Goal: Information Seeking & Learning: Compare options

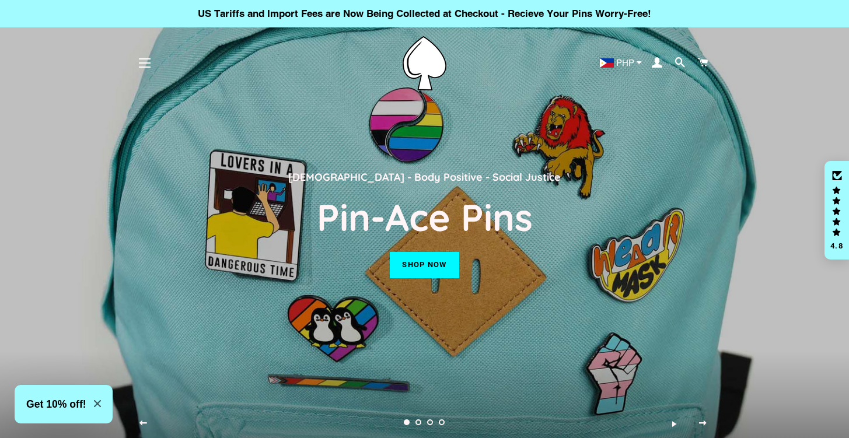
click at [678, 145] on div "LGBT - Body Positive - Social Justice Pin-Ace Pins Shop now" at bounding box center [425, 219] width 578 height 438
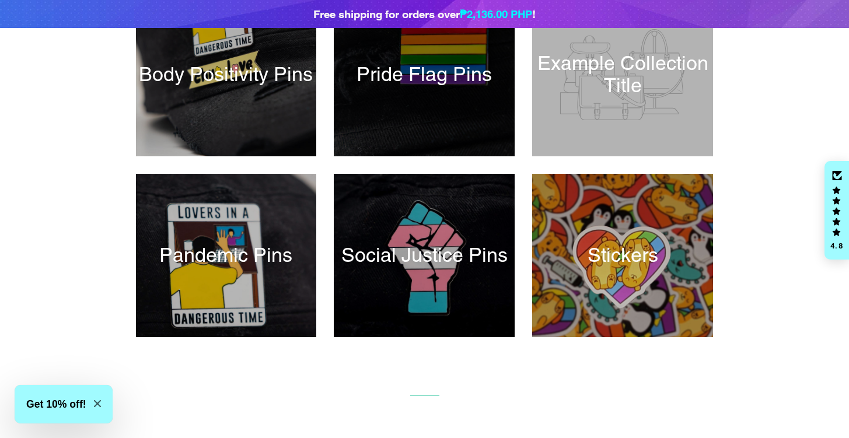
scroll to position [369, 0]
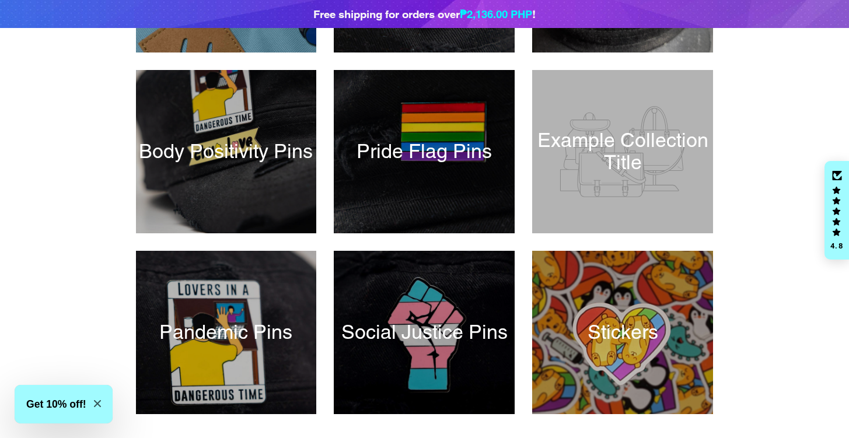
drag, startPoint x: 414, startPoint y: 176, endPoint x: 500, endPoint y: 67, distance: 138.8
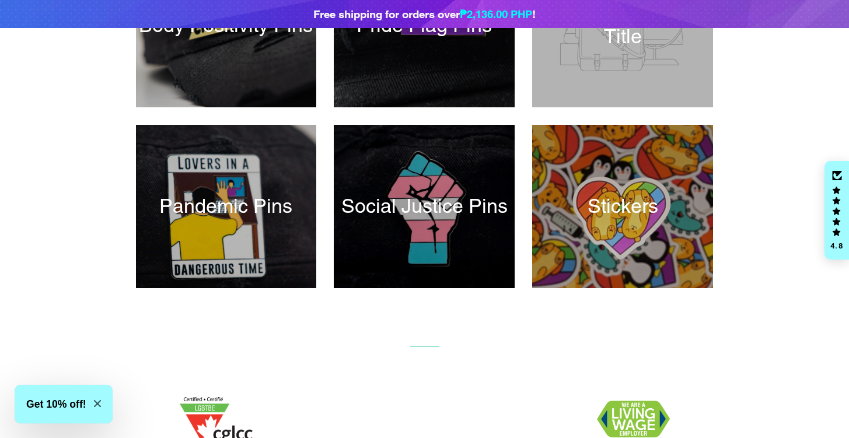
scroll to position [494, 0]
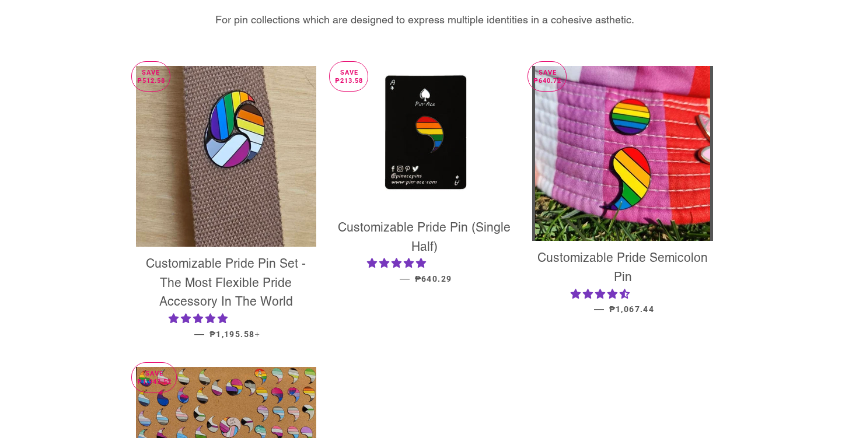
scroll to position [8, 0]
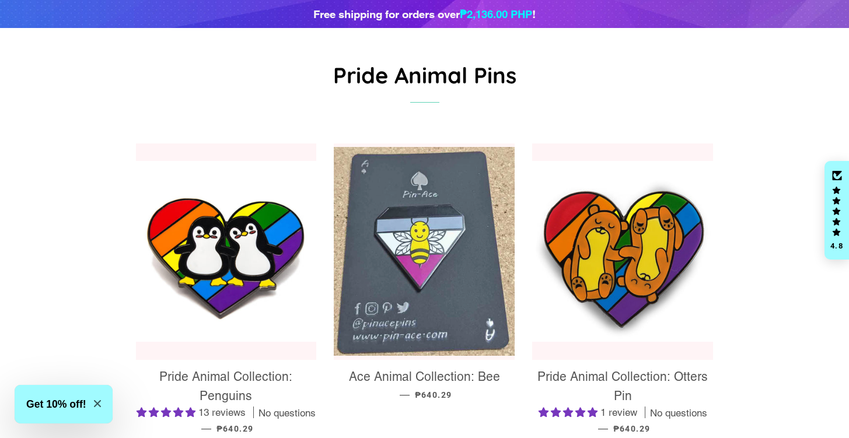
scroll to position [248, 0]
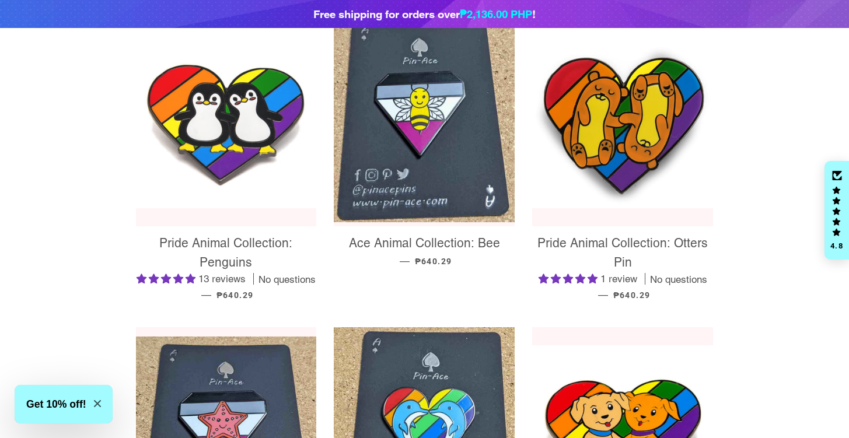
click at [285, 121] on img at bounding box center [226, 117] width 181 height 181
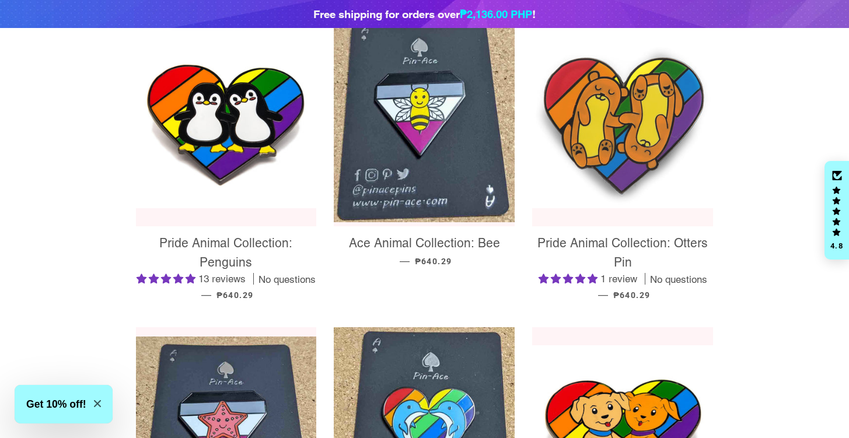
click at [568, 129] on img at bounding box center [622, 117] width 181 height 181
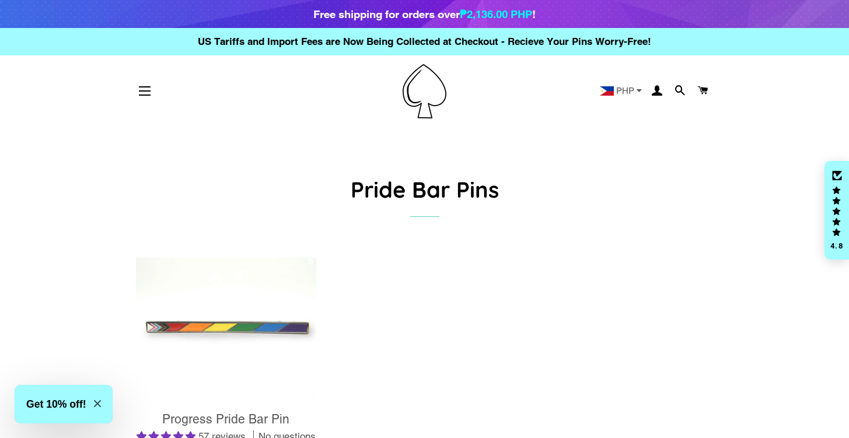
click at [248, 324] on img at bounding box center [226, 330] width 181 height 145
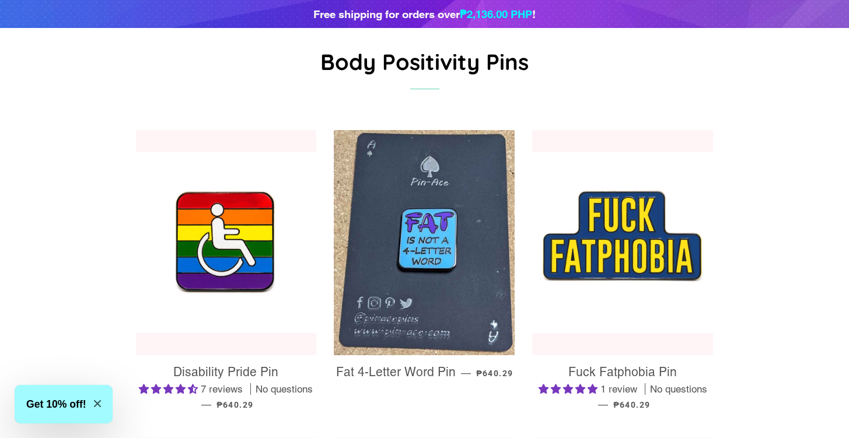
scroll to position [205, 0]
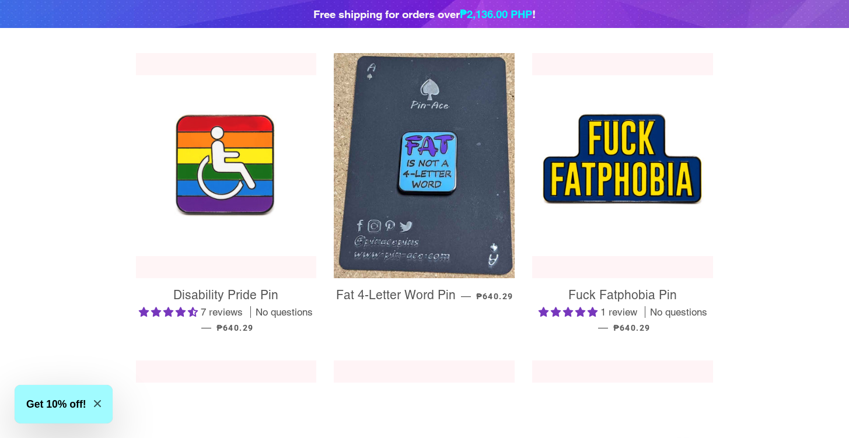
click at [236, 172] on img at bounding box center [226, 165] width 181 height 181
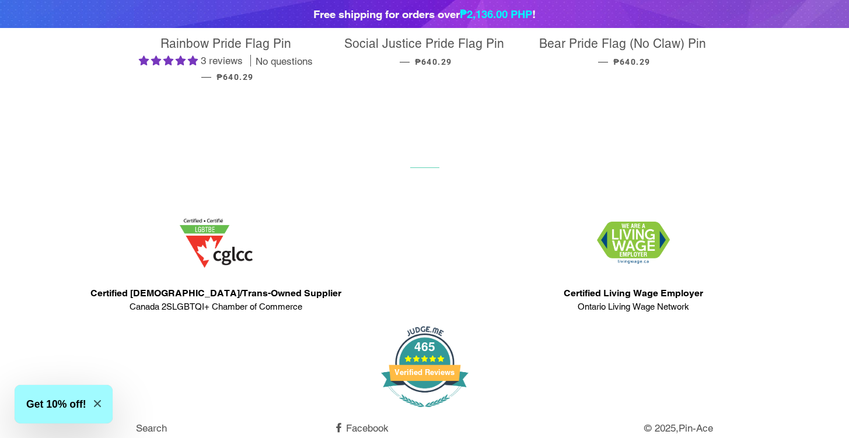
scroll to position [120, 0]
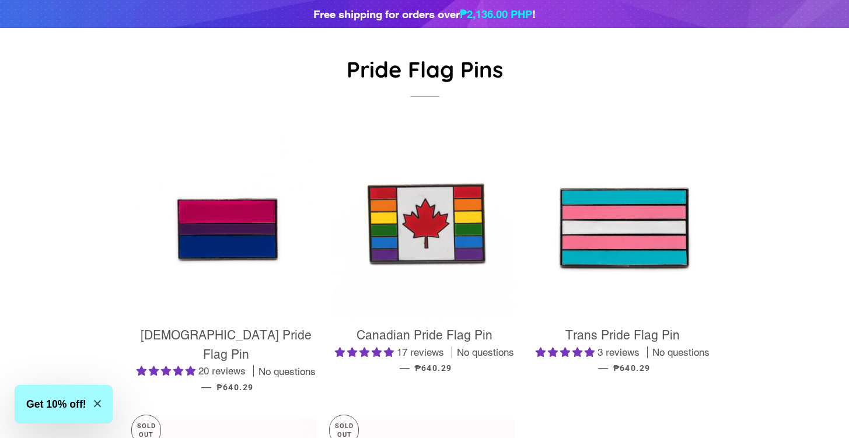
click at [437, 216] on img at bounding box center [424, 228] width 181 height 181
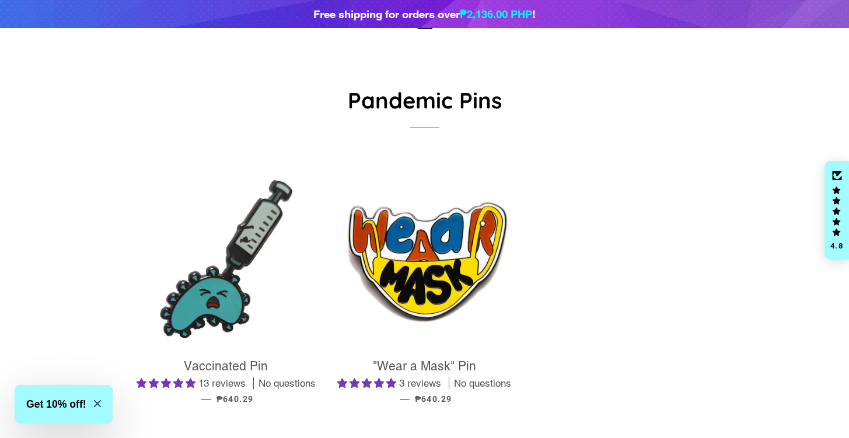
scroll to position [95, 0]
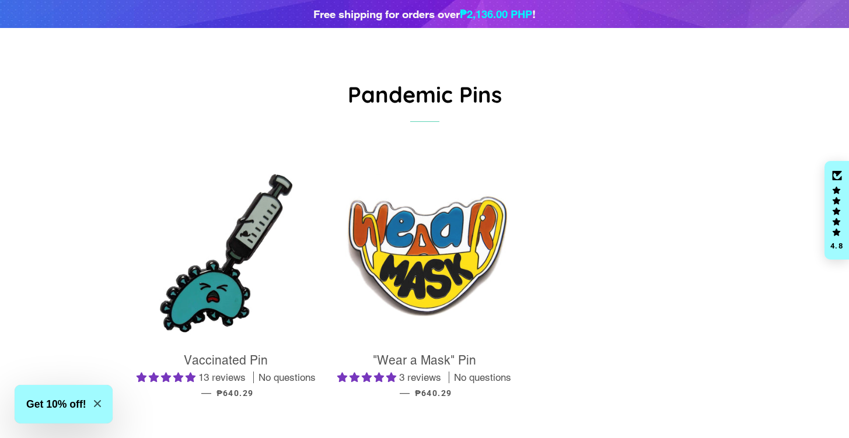
click at [366, 239] on img at bounding box center [424, 253] width 181 height 181
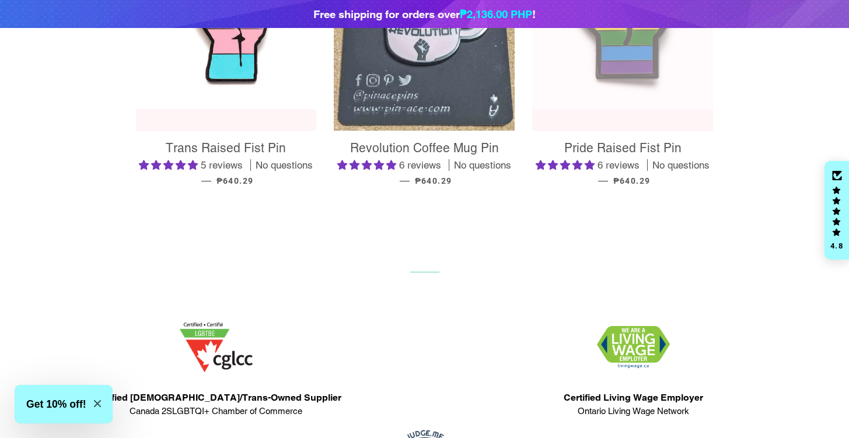
scroll to position [301, 0]
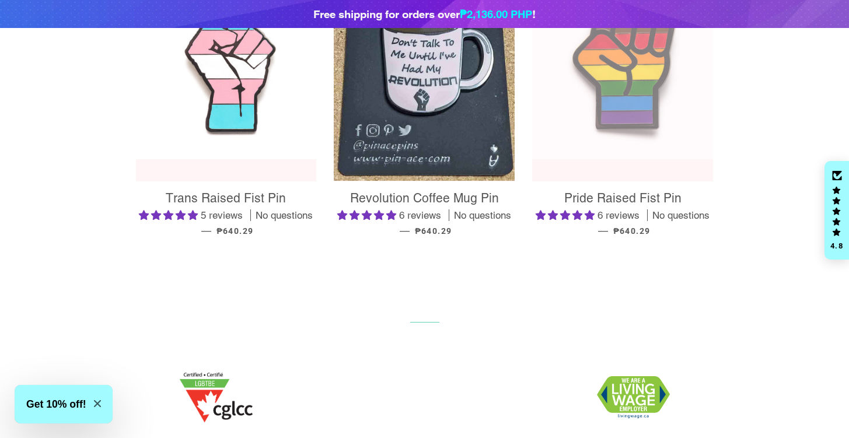
click at [239, 97] on img at bounding box center [226, 68] width 181 height 181
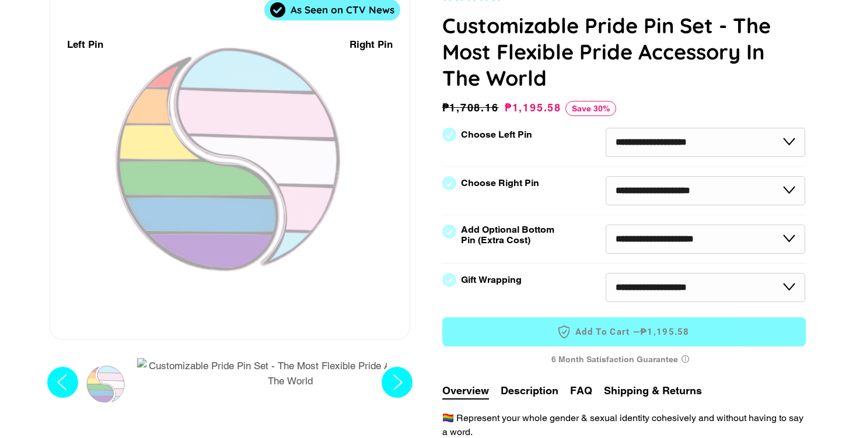
scroll to position [156, 0]
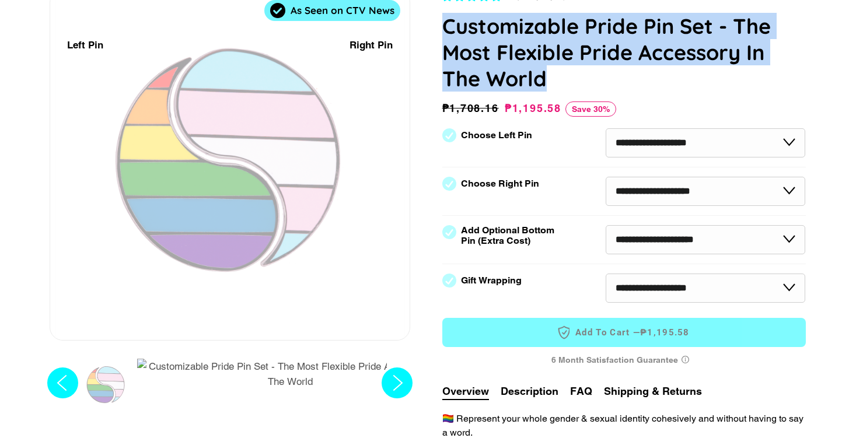
drag, startPoint x: 558, startPoint y: 82, endPoint x: 435, endPoint y: 36, distance: 132.0
click at [435, 36] on div "804 reviews Customizable Pride Pin Set - The Most Flexible Pride Accessory In T…" at bounding box center [611, 308] width 390 height 639
copy h1 "Customizable Pride Pin Set - The Most Flexible Pride Accessory In The World"
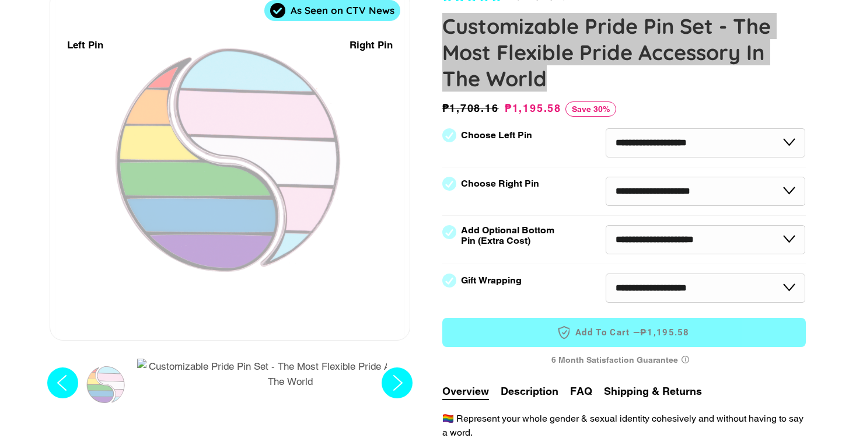
select select "**********"
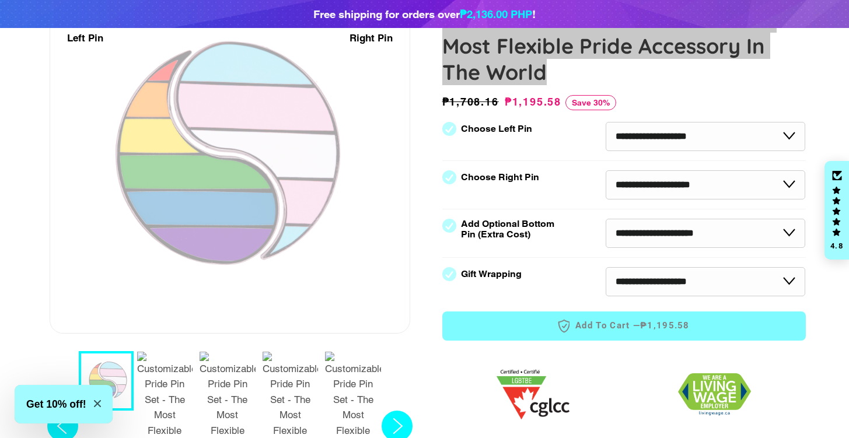
scroll to position [192, 0]
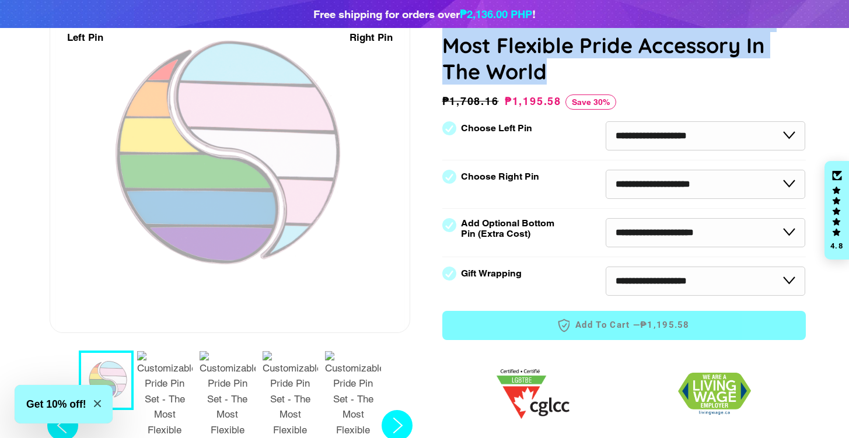
click at [171, 391] on img "2 / 7" at bounding box center [165, 425] width 56 height 149
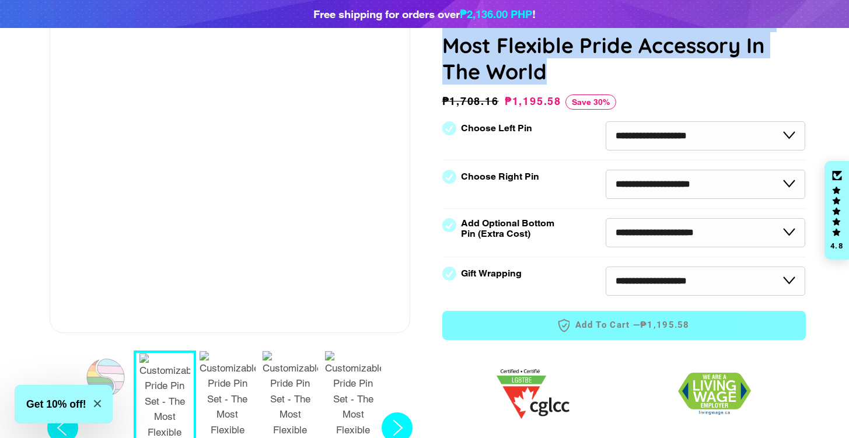
click at [293, 390] on img "4 / 7" at bounding box center [291, 425] width 56 height 149
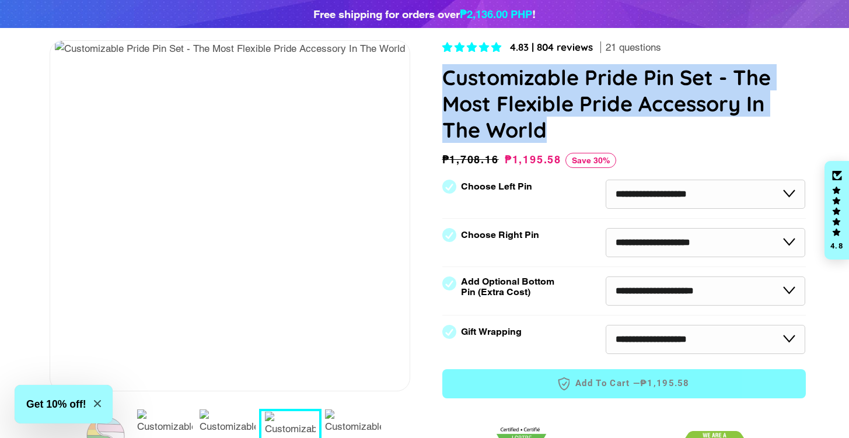
scroll to position [85, 0]
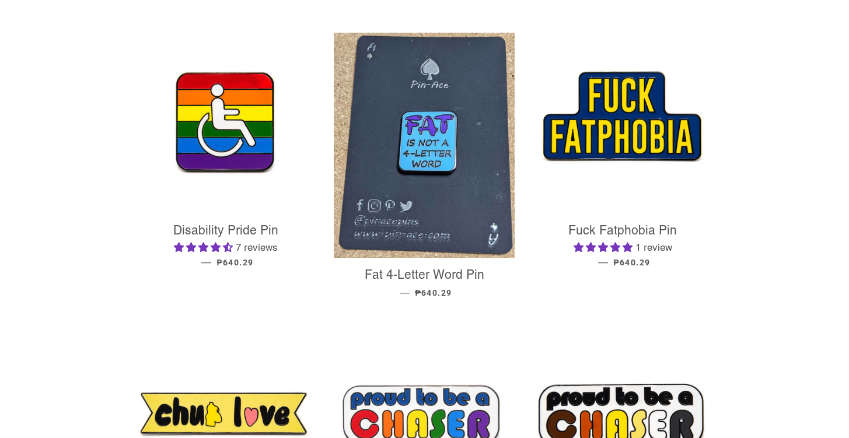
scroll to position [118, 0]
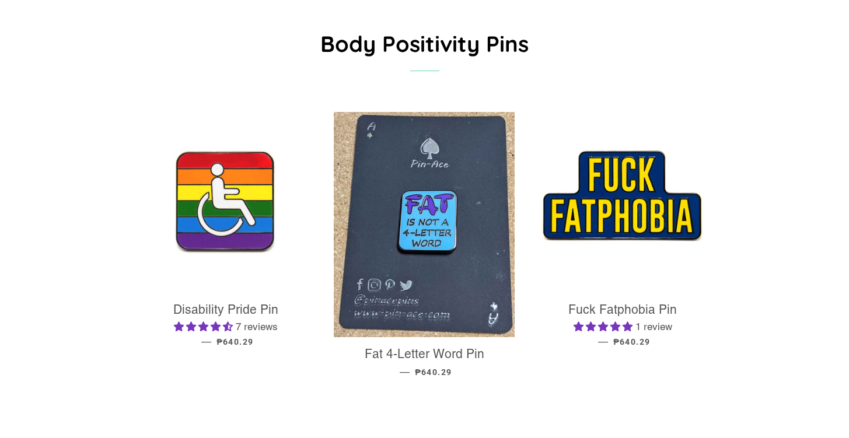
click at [233, 233] on img at bounding box center [226, 202] width 181 height 181
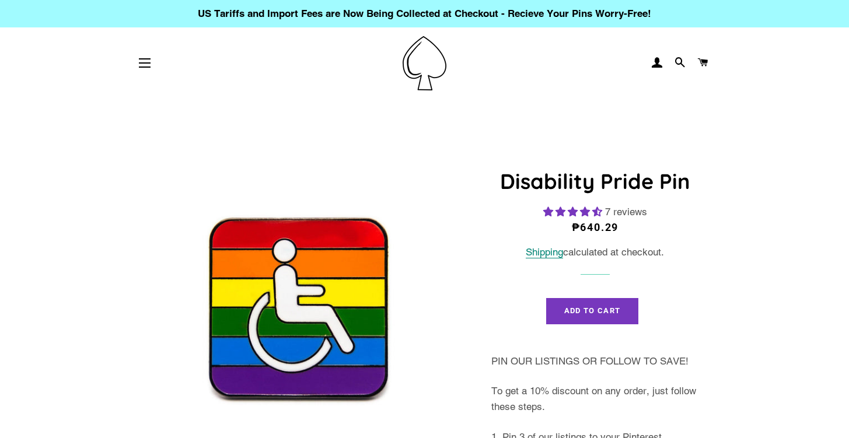
select select "**********"
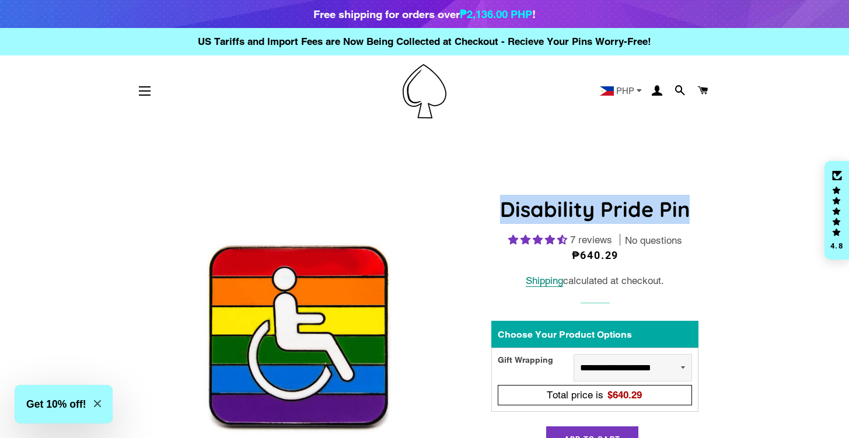
drag, startPoint x: 707, startPoint y: 221, endPoint x: 501, endPoint y: 220, distance: 206.0
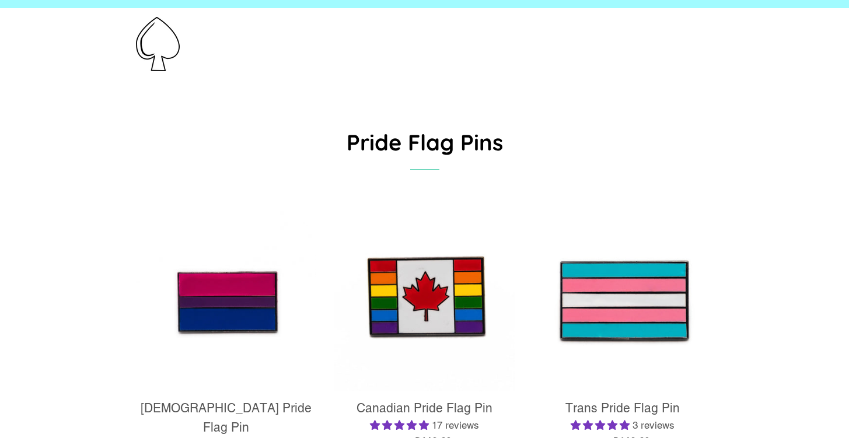
scroll to position [20, 0]
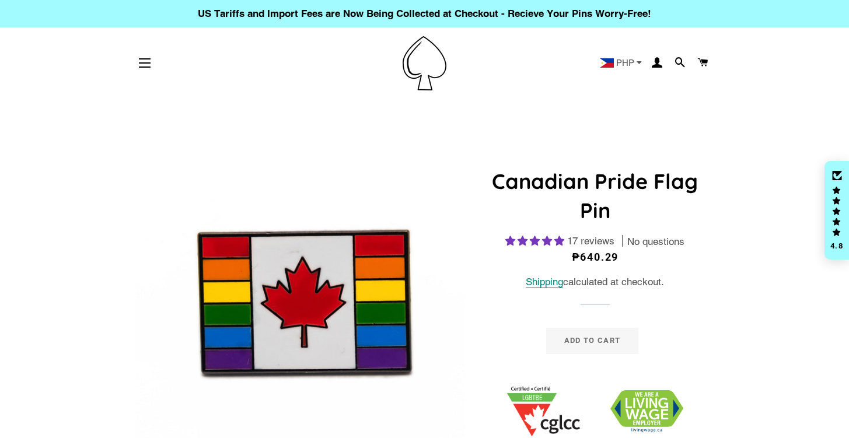
select select "**********"
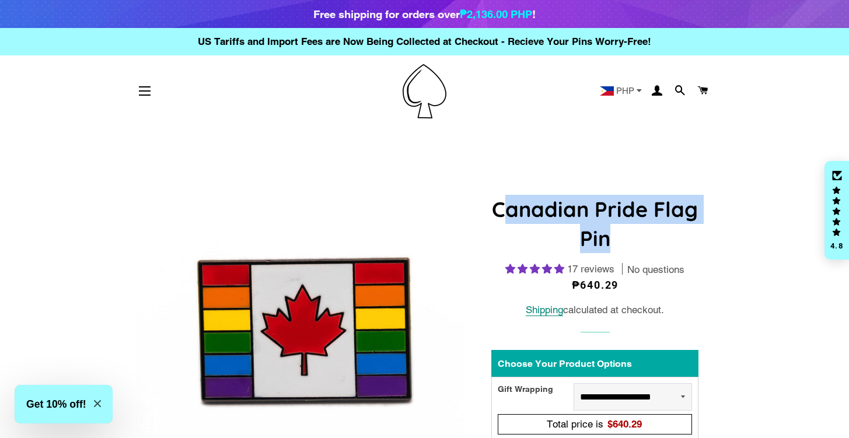
drag, startPoint x: 620, startPoint y: 236, endPoint x: 501, endPoint y: 211, distance: 121.8
click at [501, 211] on h1 "Canadian Pride Flag Pin" at bounding box center [594, 224] width 207 height 59
drag, startPoint x: 497, startPoint y: 208, endPoint x: 616, endPoint y: 242, distance: 123.2
click at [619, 245] on h1 "Canadian Pride Flag Pin" at bounding box center [594, 224] width 207 height 59
copy h1 "Canadian Pride Flag Pin"
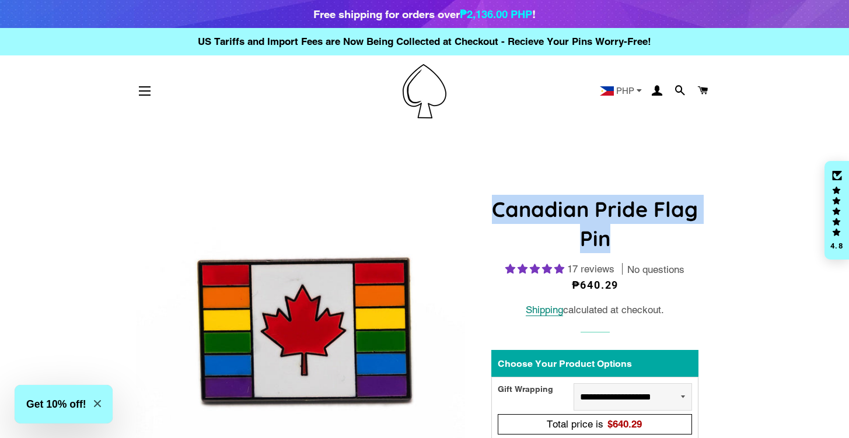
click at [567, 216] on h1 "Canadian Pride Flag Pin" at bounding box center [594, 224] width 207 height 59
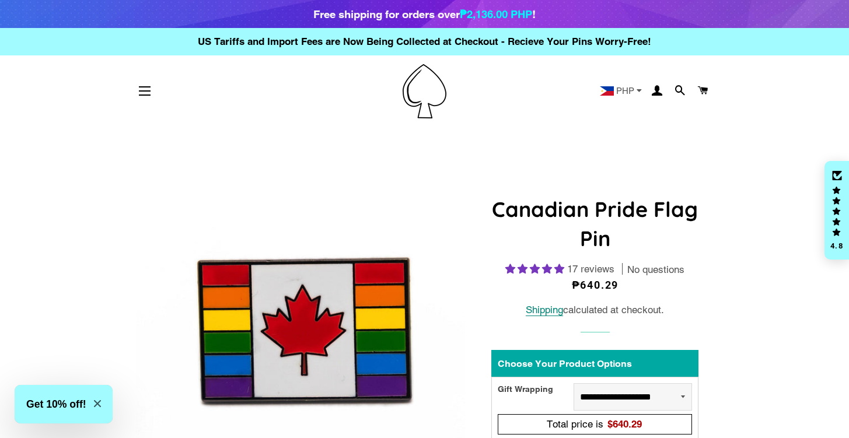
click at [567, 214] on h1 "Canadian Pride Flag Pin" at bounding box center [594, 224] width 207 height 59
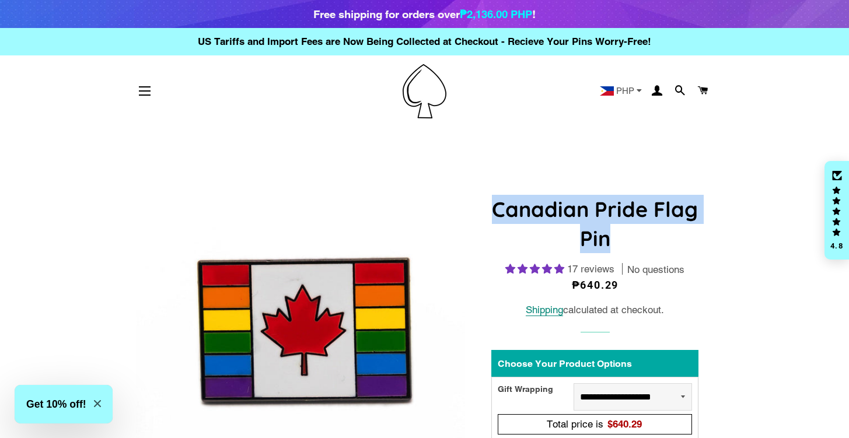
click at [567, 214] on h1 "Canadian Pride Flag Pin" at bounding box center [594, 224] width 207 height 59
copy div "Canadian Pride Flag Pin"
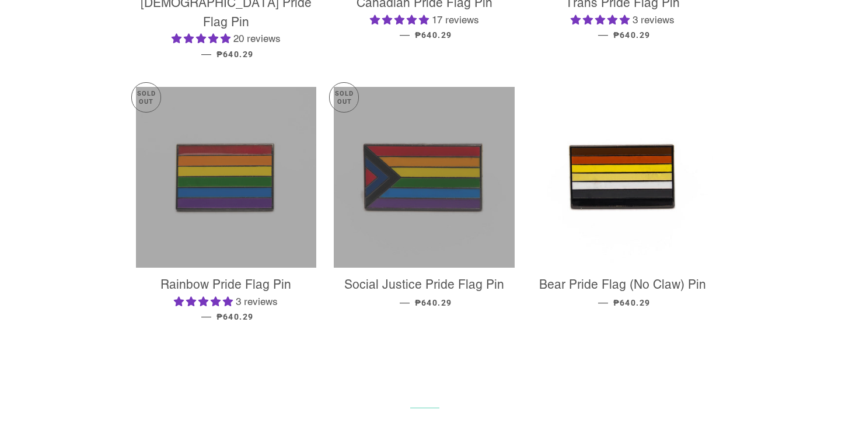
scroll to position [117, 0]
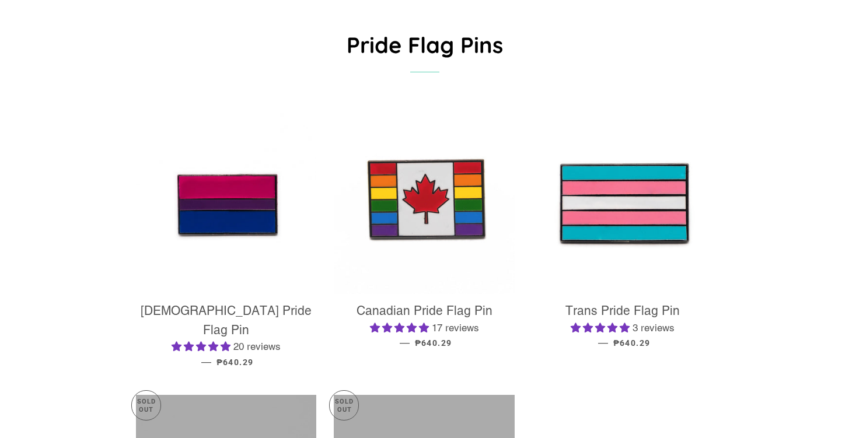
click at [424, 191] on img at bounding box center [424, 203] width 181 height 181
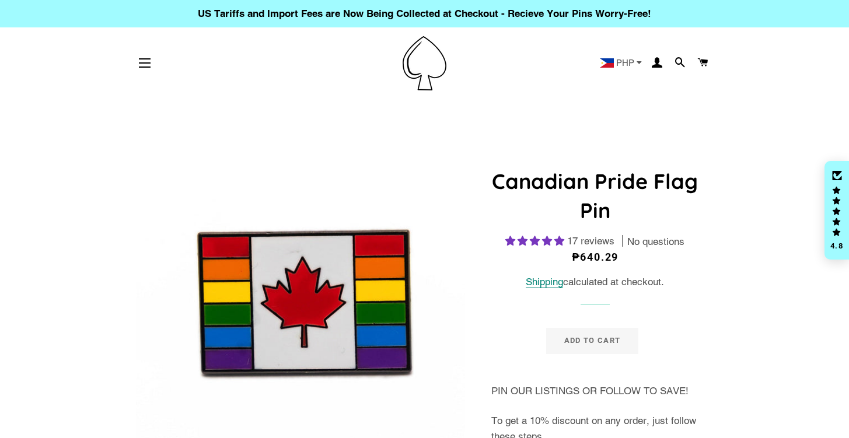
select select "**********"
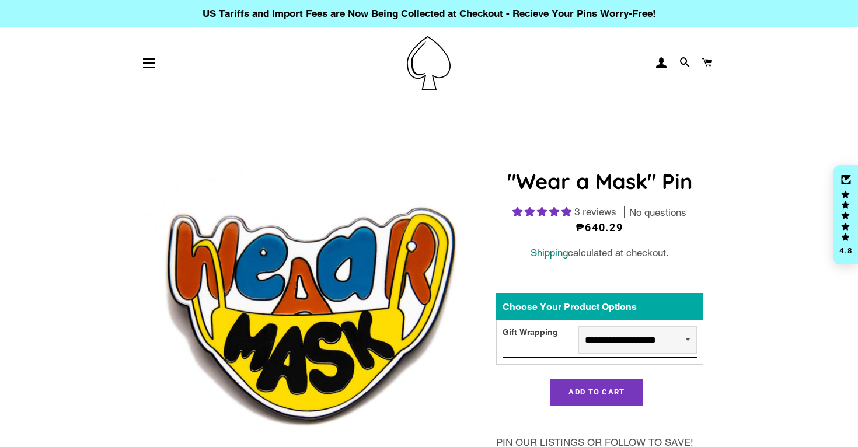
select select "**********"
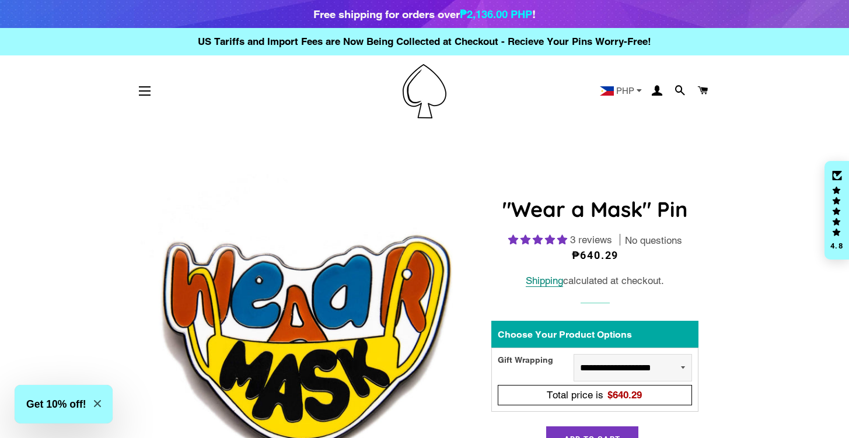
click at [509, 222] on h1 ""Wear a Mask" Pin" at bounding box center [594, 209] width 207 height 29
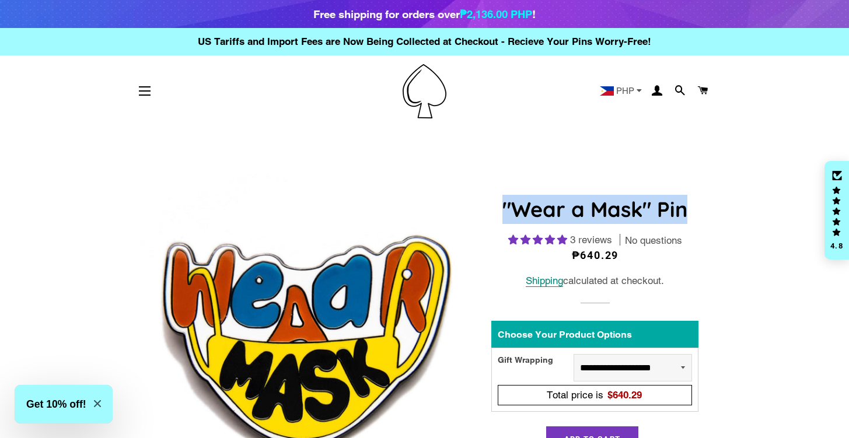
drag, startPoint x: 525, startPoint y: 208, endPoint x: 692, endPoint y: 219, distance: 167.8
click at [692, 219] on h1 ""Wear a Mask" Pin" at bounding box center [594, 209] width 207 height 29
copy h1 ""Wear a Mask" Pin"
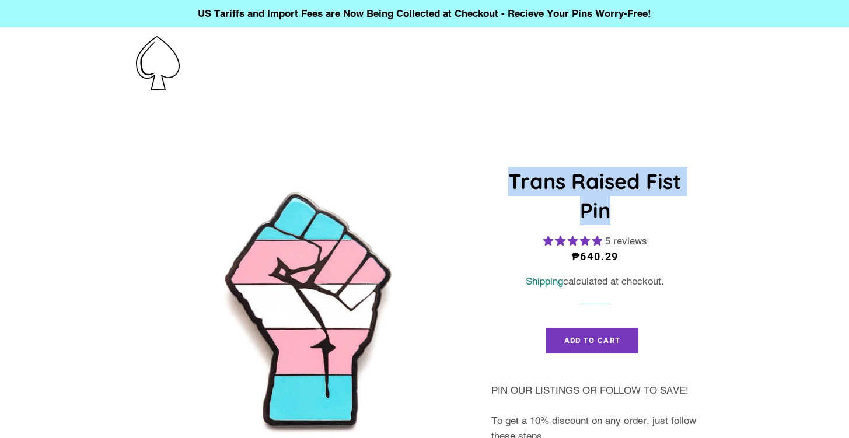
click at [514, 183] on h1 "Trans Raised Fist Pin" at bounding box center [594, 196] width 207 height 59
click at [574, 185] on h1 "Trans Raised Fist Pin" at bounding box center [594, 196] width 207 height 59
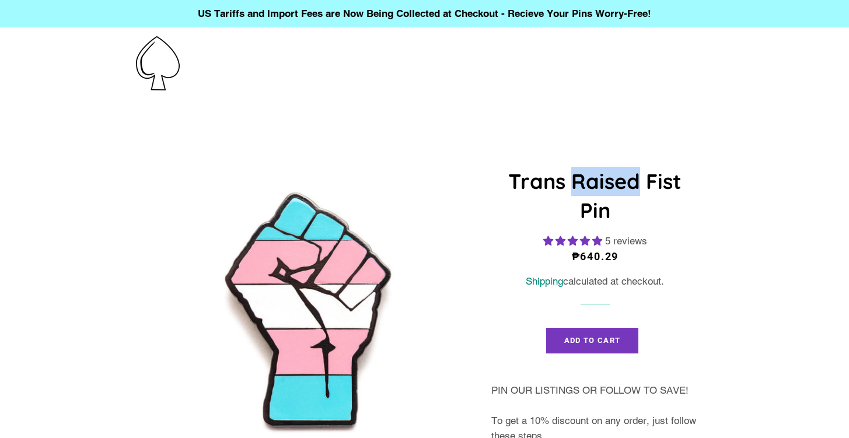
click at [574, 185] on h1 "Trans Raised Fist Pin" at bounding box center [594, 196] width 207 height 59
click at [649, 221] on h1 "Trans Raised Fist Pin" at bounding box center [594, 196] width 207 height 59
drag, startPoint x: 570, startPoint y: 198, endPoint x: 515, endPoint y: 174, distance: 60.1
click at [515, 174] on h1 "Trans Raised Fist Pin" at bounding box center [594, 196] width 207 height 59
copy h1 "rans Raised Fist Pin"
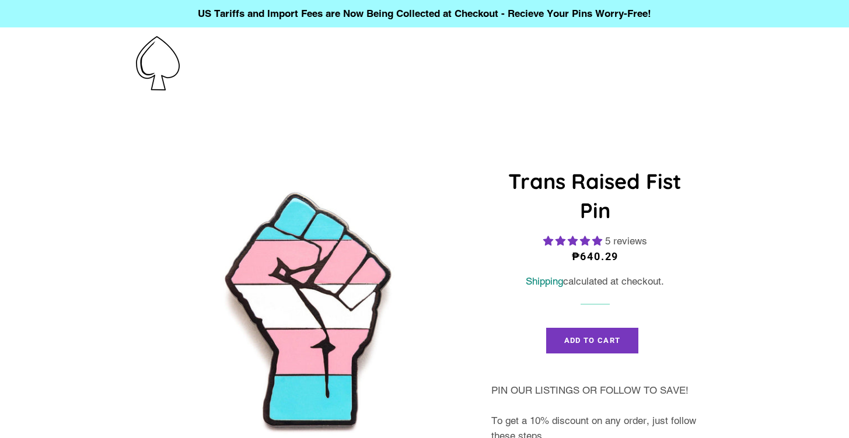
click at [491, 169] on h1 "Trans Raised Fist Pin" at bounding box center [594, 196] width 207 height 59
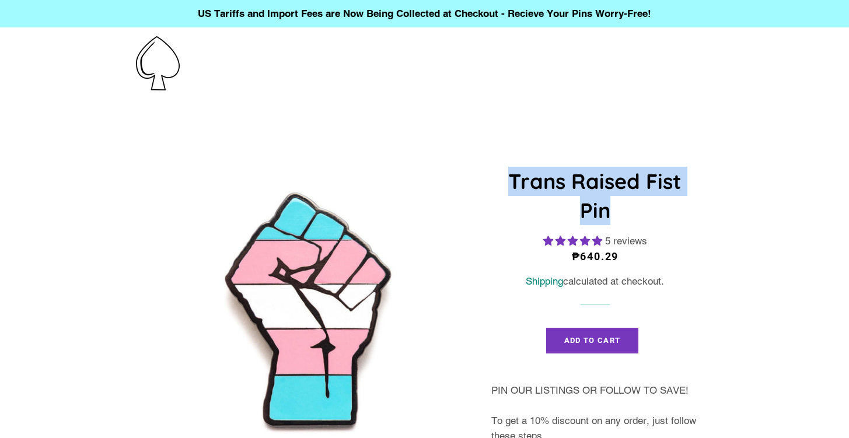
drag, startPoint x: 504, startPoint y: 173, endPoint x: 625, endPoint y: 209, distance: 125.9
click at [625, 209] on h1 "Trans Raised Fist Pin" at bounding box center [594, 196] width 207 height 59
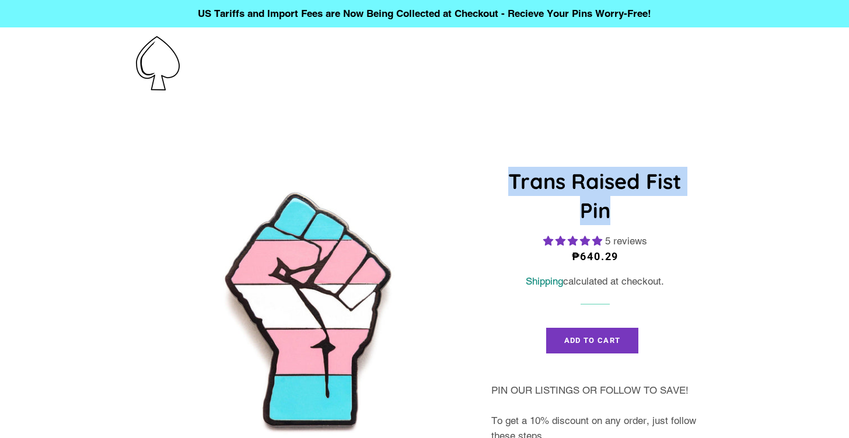
copy h1 "Trans Raised Fist Pin"
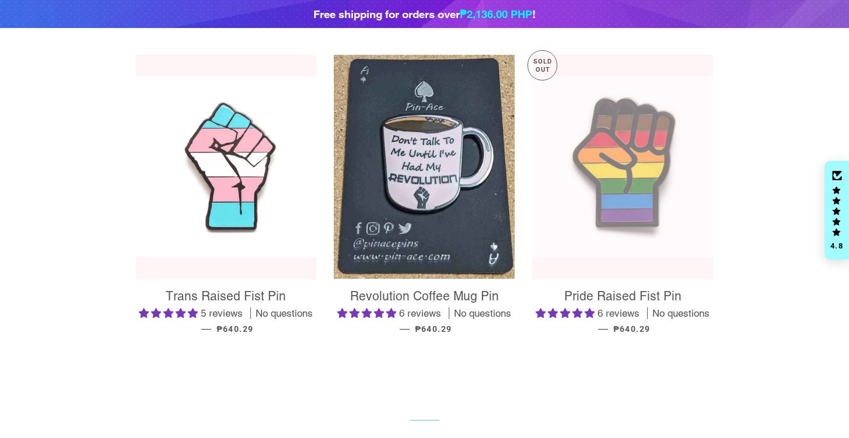
scroll to position [158, 0]
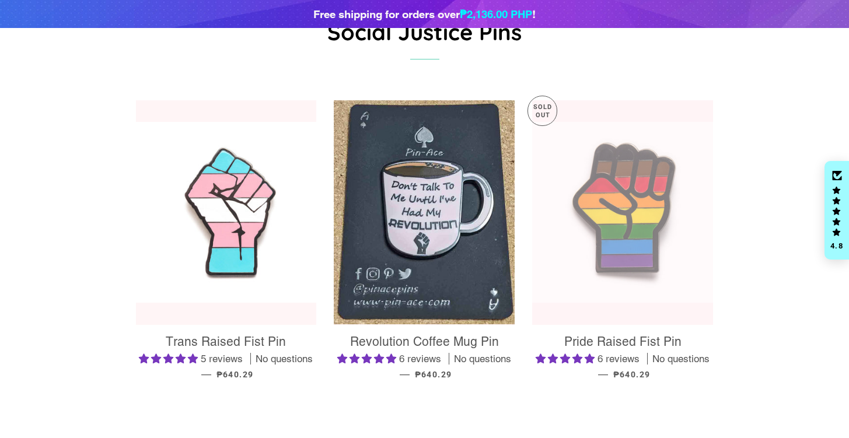
click at [237, 207] on img at bounding box center [226, 212] width 181 height 181
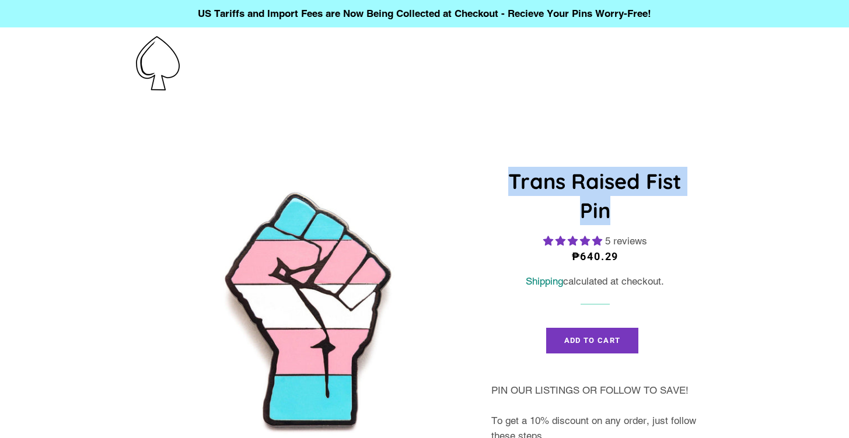
drag, startPoint x: 563, startPoint y: 212, endPoint x: 512, endPoint y: 175, distance: 63.2
click at [512, 175] on h1 "Trans Raised Fist Pin" at bounding box center [594, 196] width 207 height 59
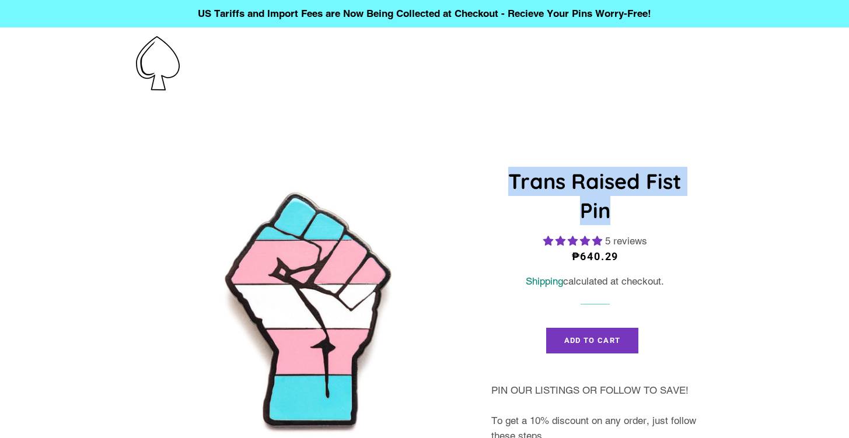
copy h1 "Trans Raised Fist Pin"
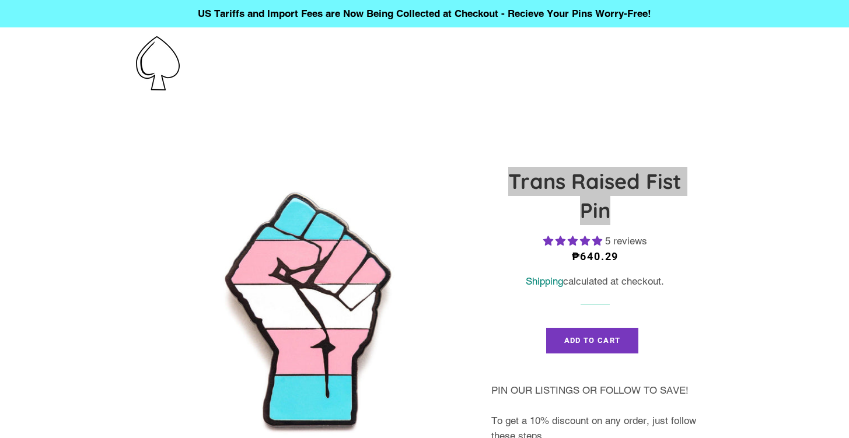
select select "**********"
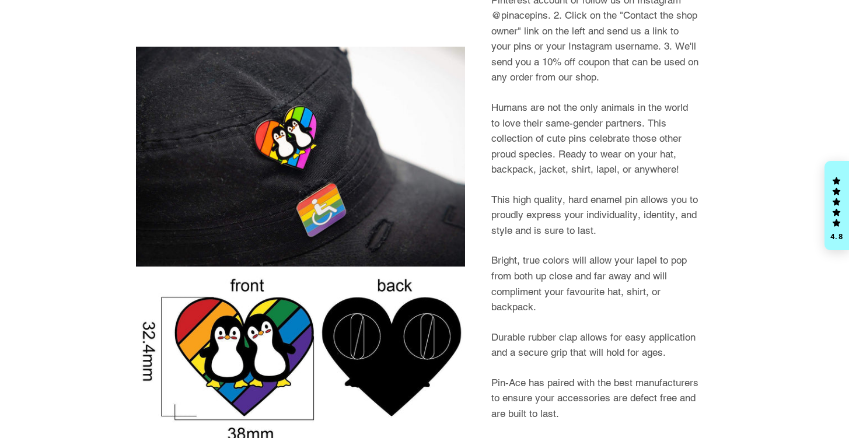
select select "**********"
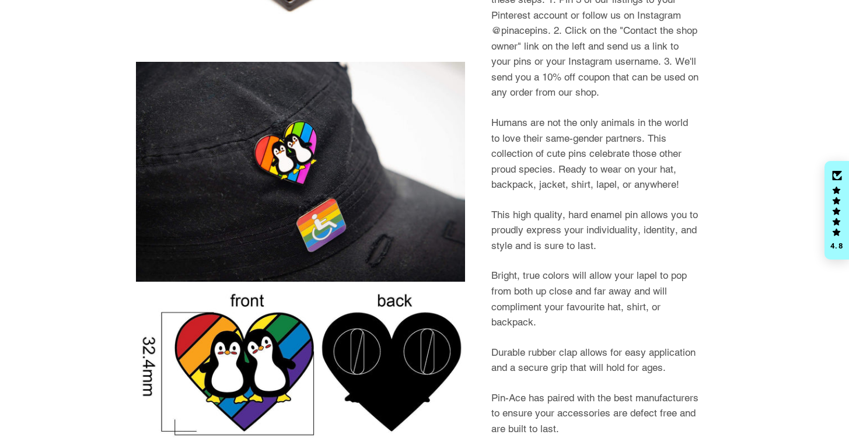
scroll to position [422, 0]
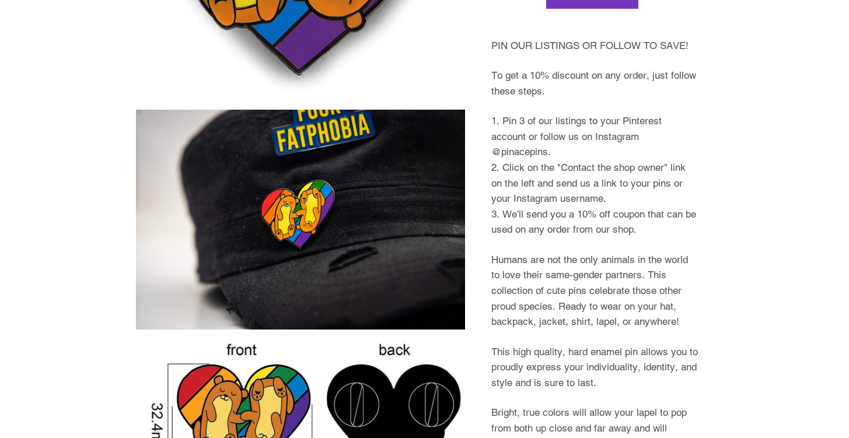
scroll to position [386, 0]
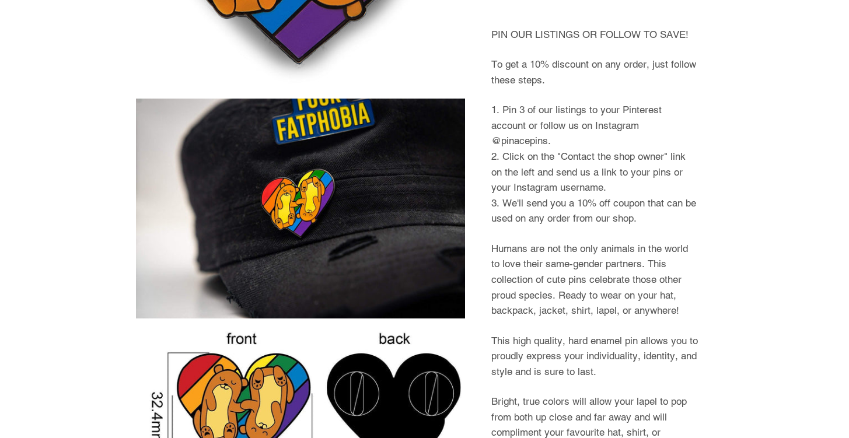
select select "**********"
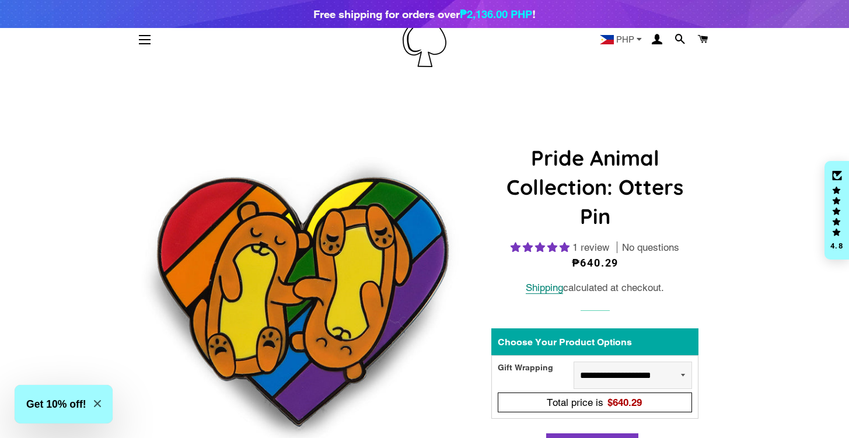
scroll to position [0, 0]
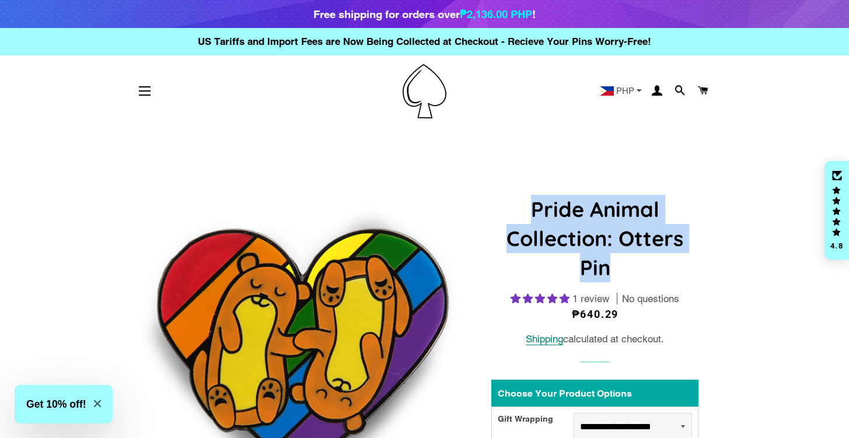
drag, startPoint x: 591, startPoint y: 273, endPoint x: 511, endPoint y: 208, distance: 102.4
click at [511, 208] on h1 "Pride Animal Collection: Otters Pin" at bounding box center [594, 239] width 207 height 88
copy h1 "Pride Animal Collection: Otters Pin"
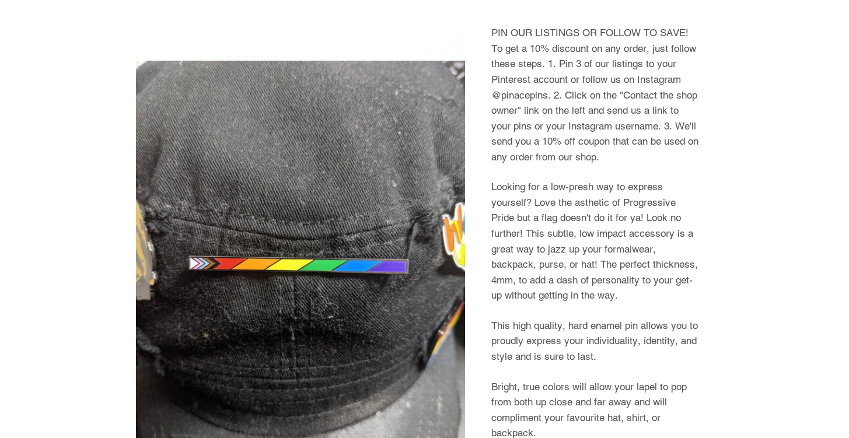
select select "**********"
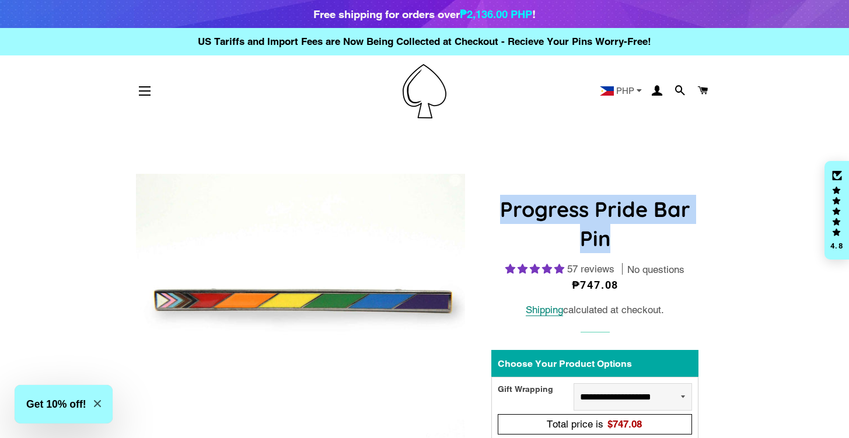
drag, startPoint x: 631, startPoint y: 252, endPoint x: 502, endPoint y: 207, distance: 136.4
click at [502, 207] on h1 "Progress Pride Bar Pin" at bounding box center [594, 224] width 207 height 59
copy h1 "Progress Pride Bar Pin"
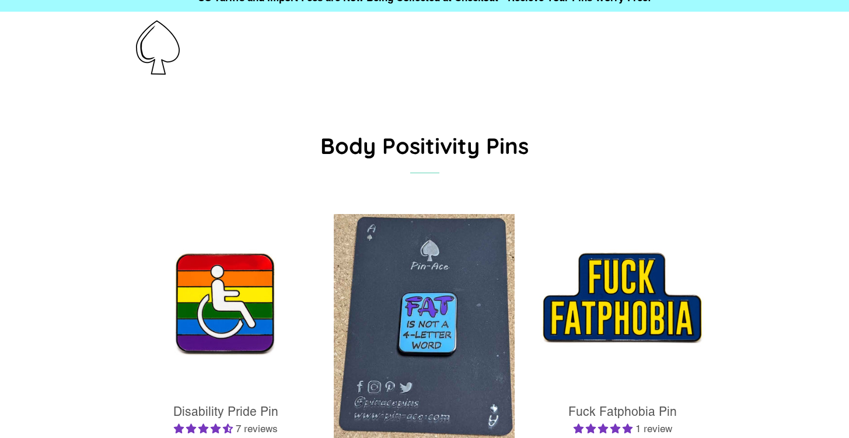
scroll to position [16, 0]
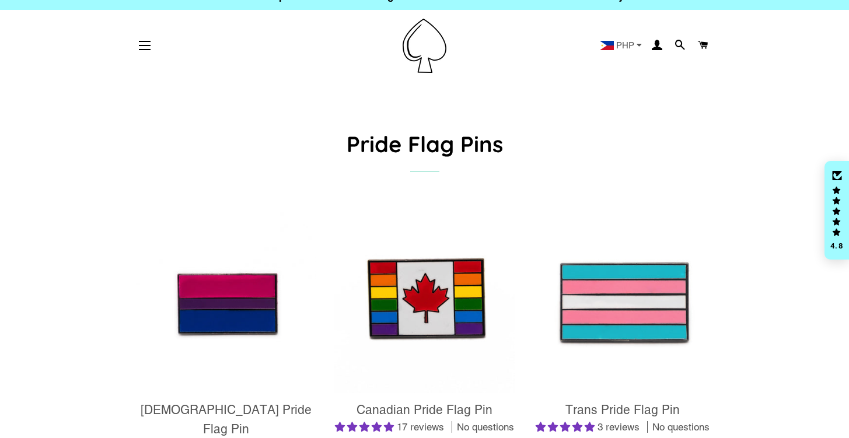
scroll to position [96, 0]
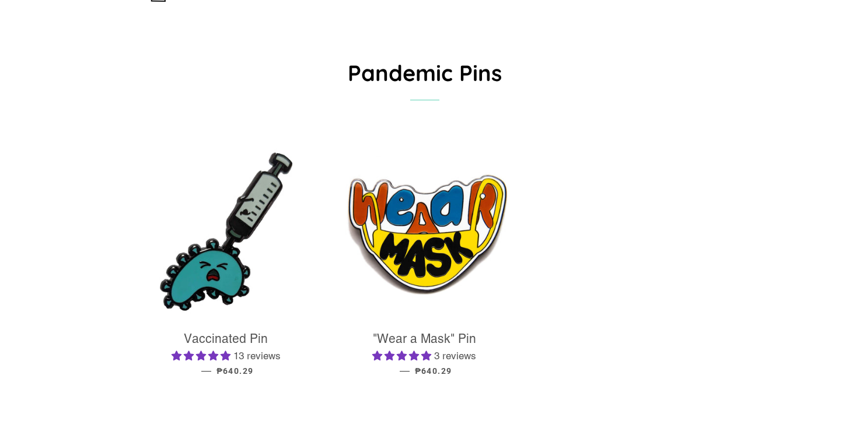
scroll to position [114, 0]
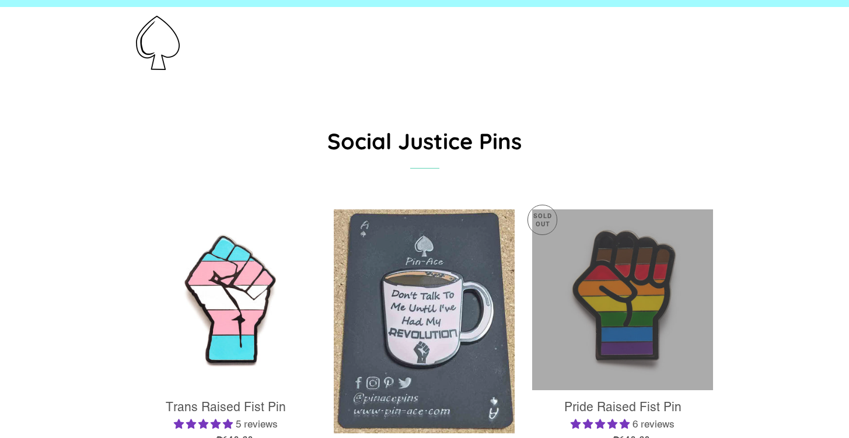
scroll to position [37, 0]
